Goal: Information Seeking & Learning: Learn about a topic

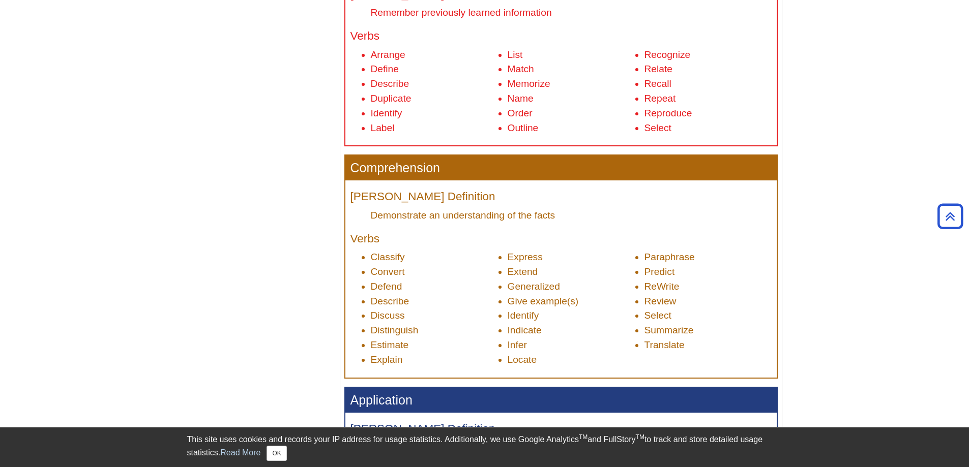
scroll to position [458, 0]
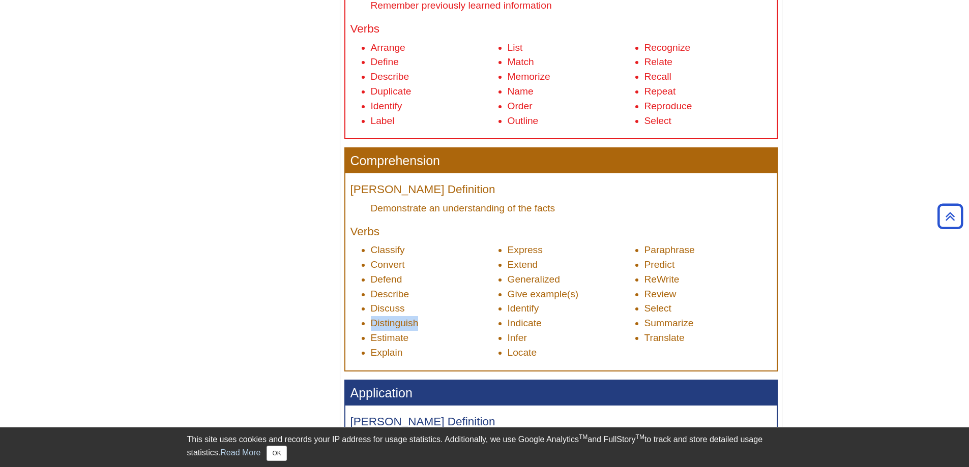
drag, startPoint x: 421, startPoint y: 324, endPoint x: 374, endPoint y: 327, distance: 46.9
click at [374, 327] on li "Distinguish" at bounding box center [434, 323] width 127 height 15
copy li "Distinguish"
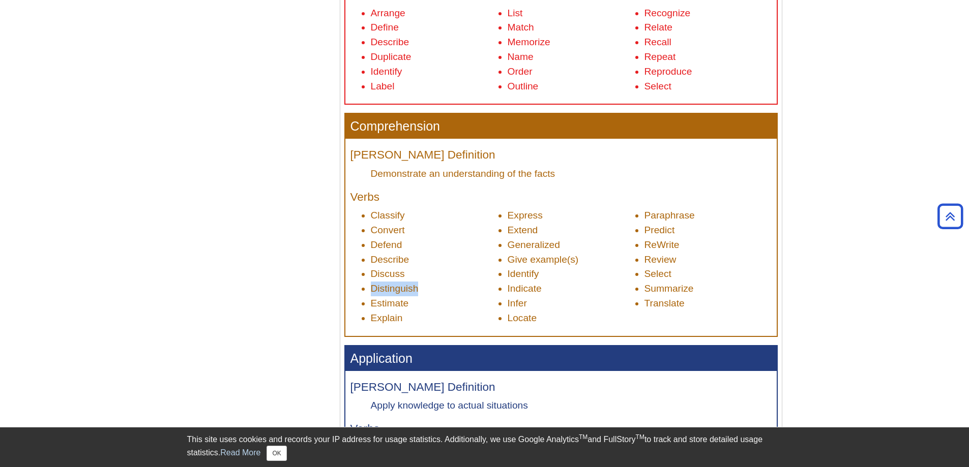
scroll to position [356, 0]
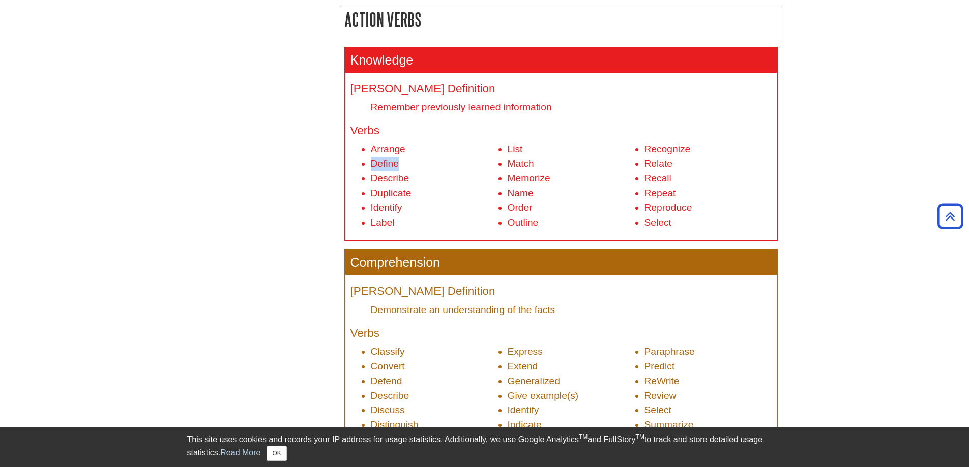
drag, startPoint x: 402, startPoint y: 166, endPoint x: 369, endPoint y: 169, distance: 32.6
click at [369, 169] on ul "Arrange Define Describe Duplicate Identify Label List Match Memorize Name Order…" at bounding box center [560, 186] width 421 height 88
copy li "Define"
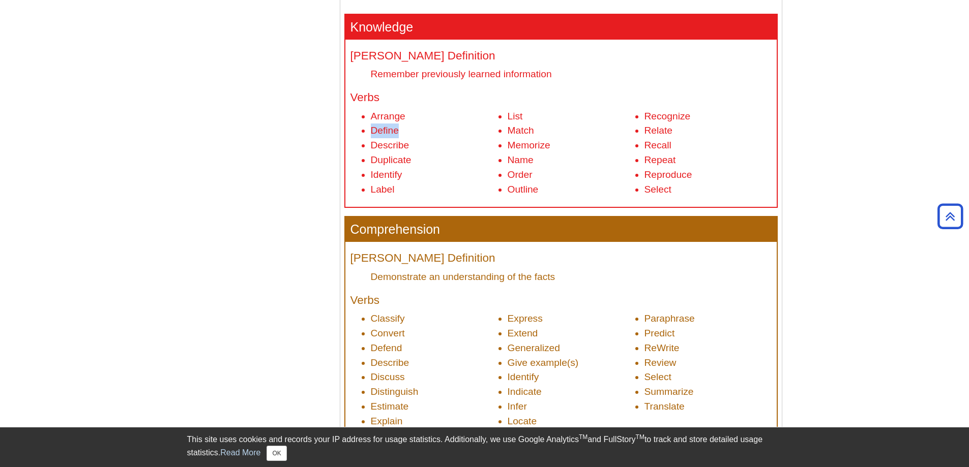
scroll to position [407, 0]
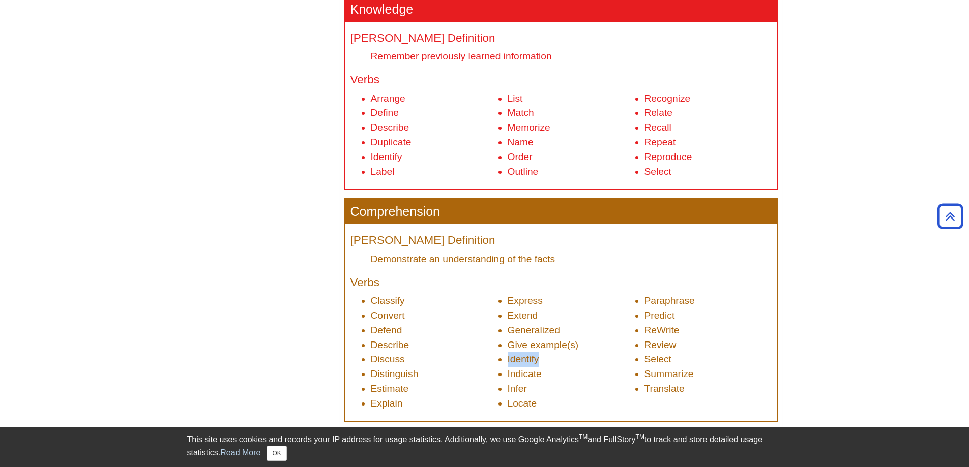
drag, startPoint x: 538, startPoint y: 361, endPoint x: 508, endPoint y: 364, distance: 29.7
click at [508, 364] on li "Identify" at bounding box center [571, 359] width 127 height 15
copy li "Identify"
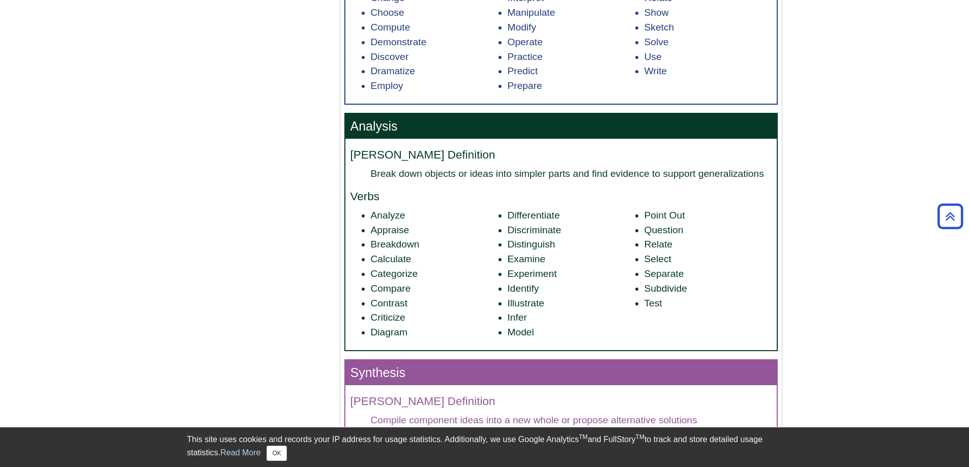
scroll to position [966, 0]
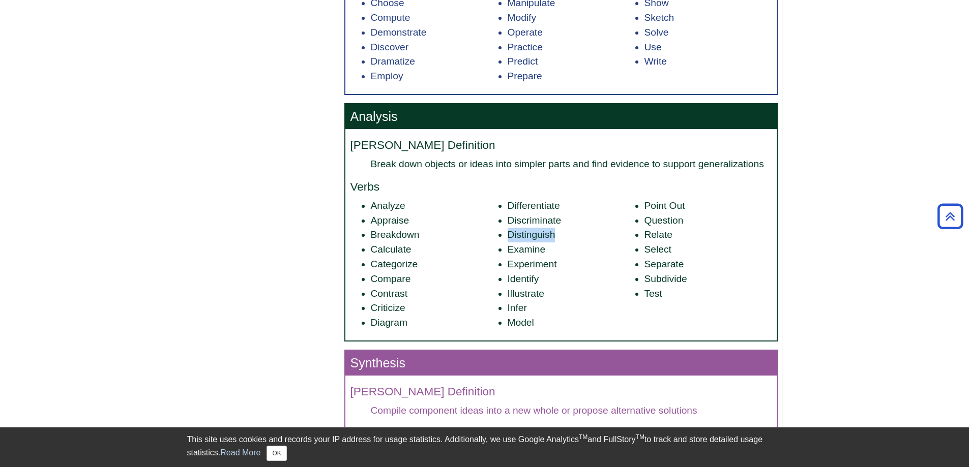
drag, startPoint x: 554, startPoint y: 233, endPoint x: 509, endPoint y: 233, distance: 45.8
click at [509, 233] on li "Distinguish" at bounding box center [571, 235] width 127 height 15
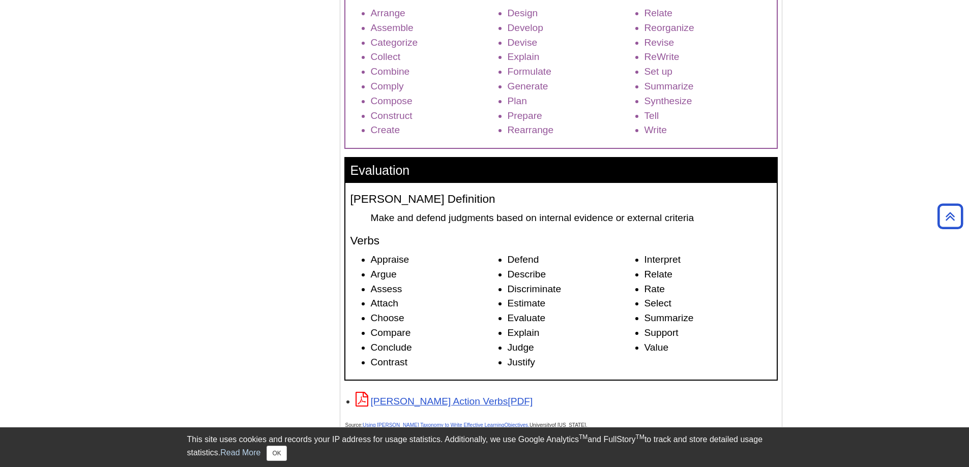
scroll to position [1424, 0]
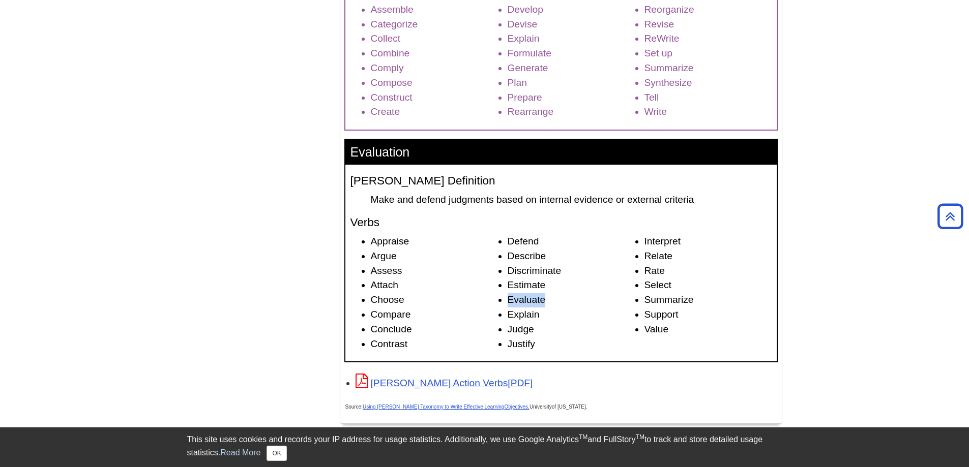
drag, startPoint x: 548, startPoint y: 301, endPoint x: 509, endPoint y: 300, distance: 39.2
click at [509, 300] on li "Evaluate" at bounding box center [571, 300] width 127 height 15
click at [687, 298] on li "Summarize" at bounding box center [707, 300] width 127 height 15
drag, startPoint x: 701, startPoint y: 299, endPoint x: 646, endPoint y: 303, distance: 55.6
click at [646, 303] on li "Summarize" at bounding box center [707, 300] width 127 height 15
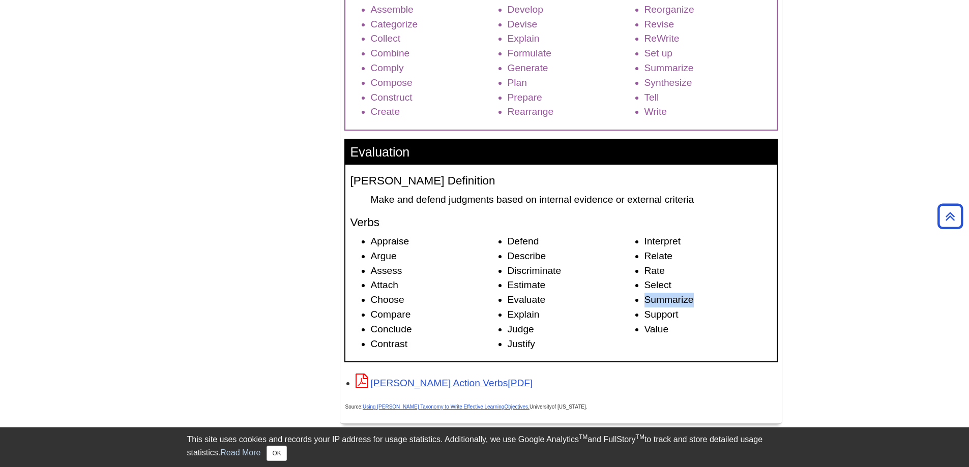
copy li "Summarize"
